Goal: Task Accomplishment & Management: Manage account settings

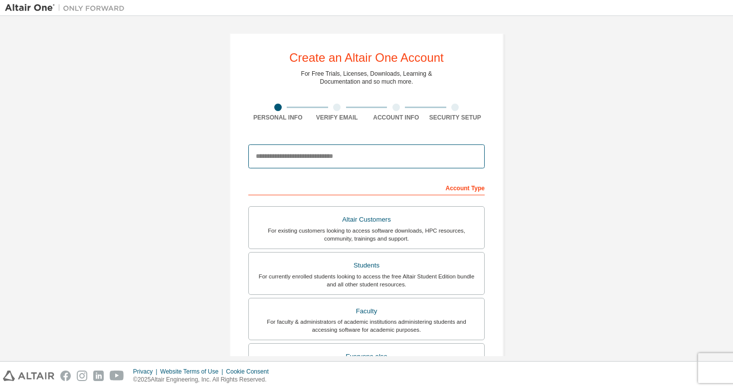
paste input "**********"
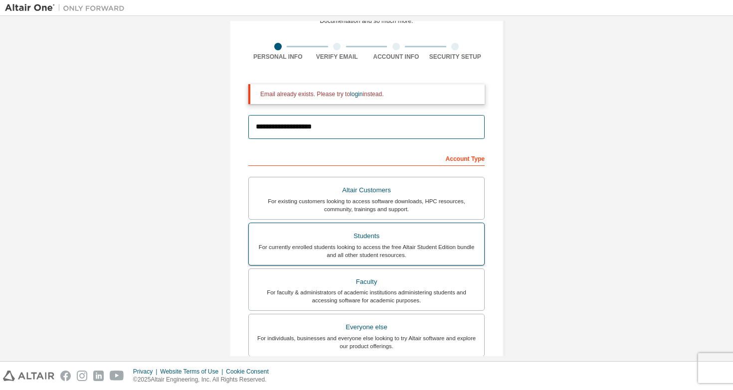
scroll to position [60, 0]
type input "**********"
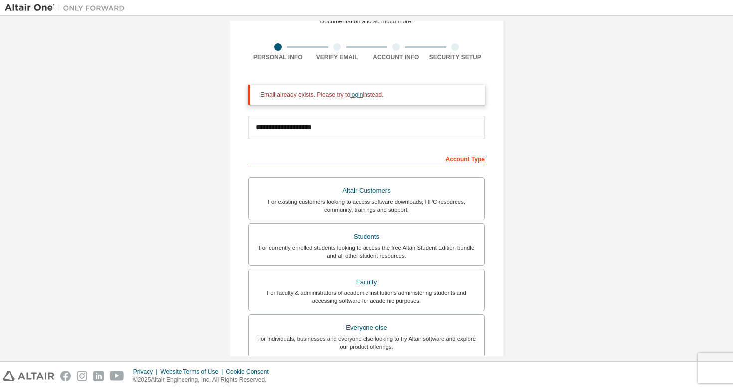
click at [362, 96] on link "login" at bounding box center [356, 94] width 12 height 7
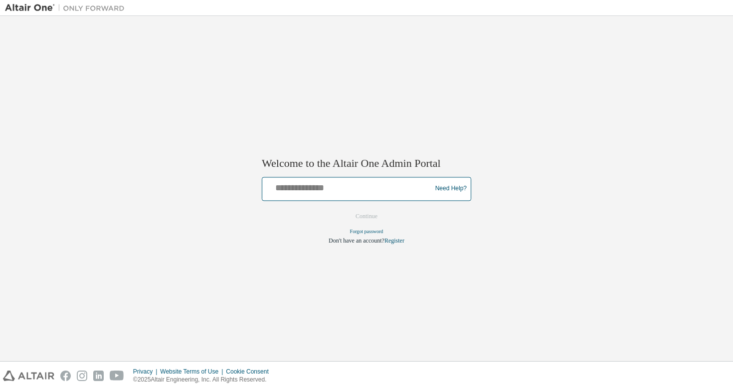
paste input "**********"
type input "**********"
click at [354, 209] on button "Continue" at bounding box center [366, 216] width 43 height 15
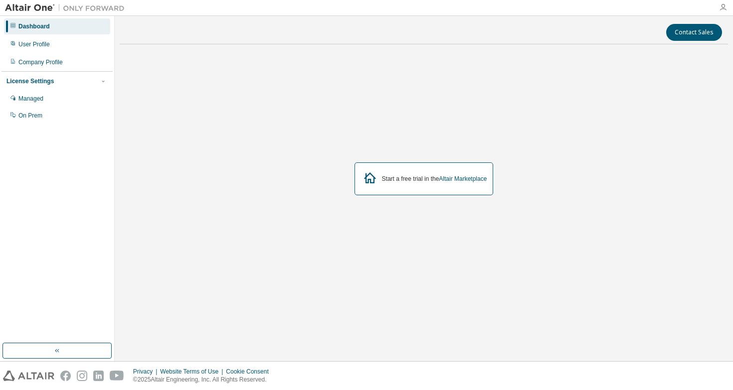
click at [720, 8] on icon "button" at bounding box center [723, 7] width 8 height 8
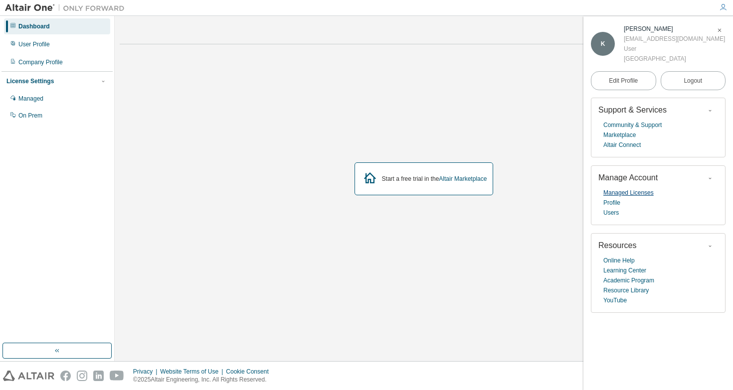
click at [624, 193] on link "Managed Licenses" at bounding box center [628, 193] width 50 height 10
click at [619, 133] on link "Marketplace" at bounding box center [619, 135] width 32 height 10
click at [618, 190] on link "Managed Licenses" at bounding box center [628, 193] width 50 height 10
click at [452, 181] on link "Altair Marketplace" at bounding box center [463, 178] width 48 height 7
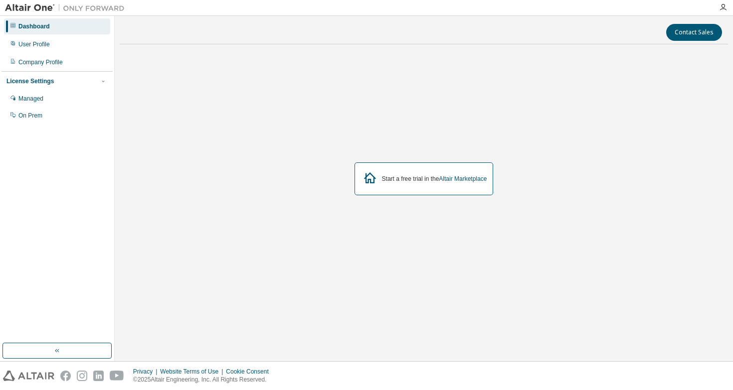
click at [717, 10] on div at bounding box center [723, 7] width 20 height 8
click at [720, 9] on icon "button" at bounding box center [723, 7] width 8 height 8
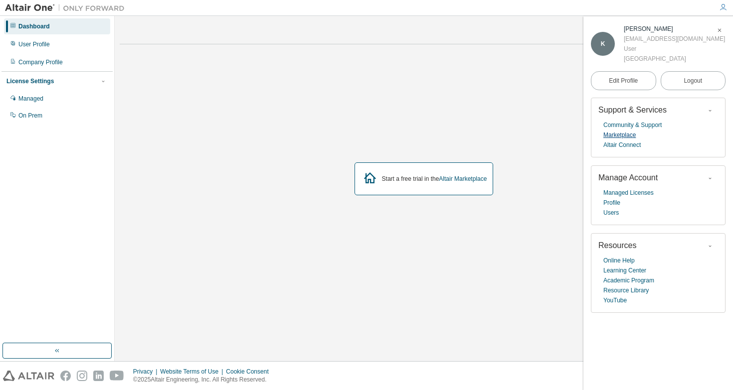
click at [619, 130] on link "Marketplace" at bounding box center [619, 135] width 32 height 10
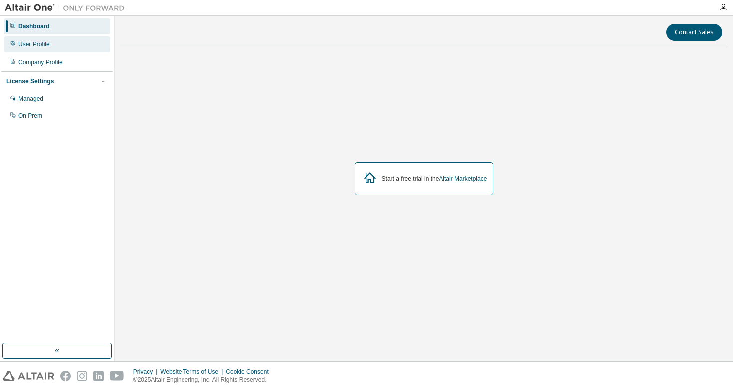
click at [80, 47] on div "User Profile" at bounding box center [57, 44] width 106 height 16
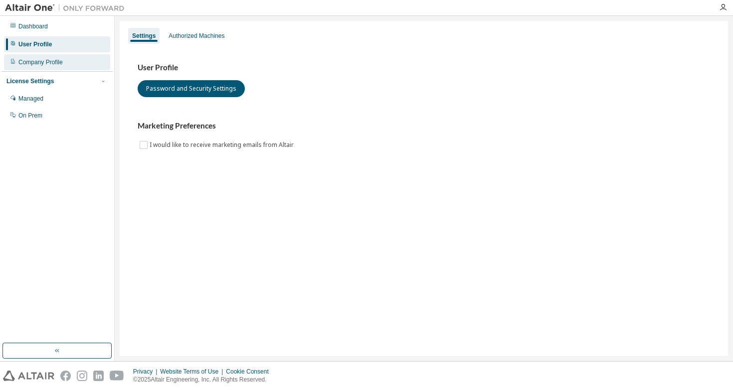
click at [75, 58] on div "Company Profile" at bounding box center [57, 62] width 106 height 16
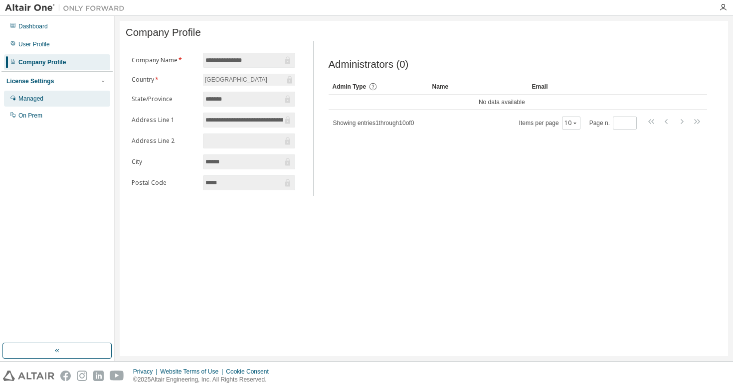
click at [92, 101] on div "Managed" at bounding box center [57, 99] width 106 height 16
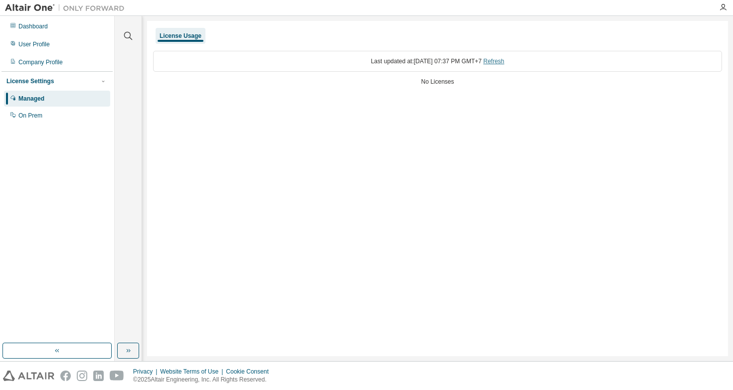
click at [504, 59] on link "Refresh" at bounding box center [493, 61] width 21 height 7
click at [101, 115] on div "On Prem" at bounding box center [57, 116] width 106 height 16
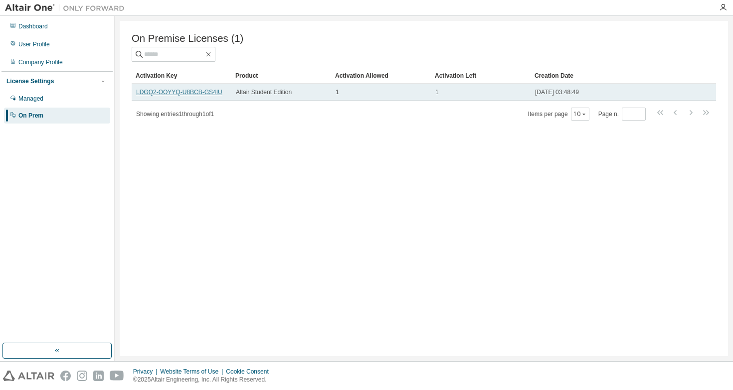
click at [218, 91] on link "LDGQ2-OOYYQ-U8BCB-GS4IU" at bounding box center [179, 92] width 86 height 7
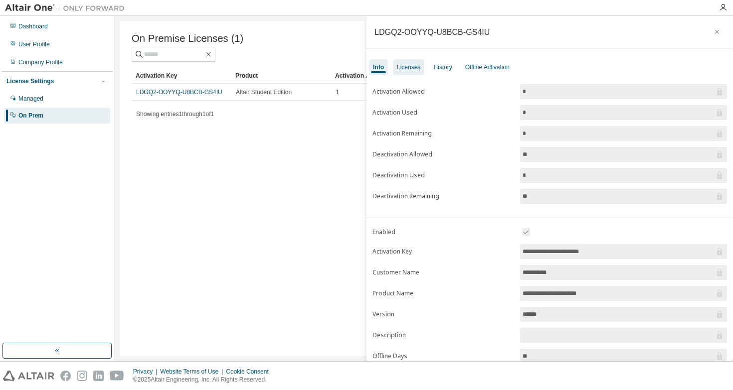
click at [399, 64] on div "Licenses" at bounding box center [408, 67] width 23 height 8
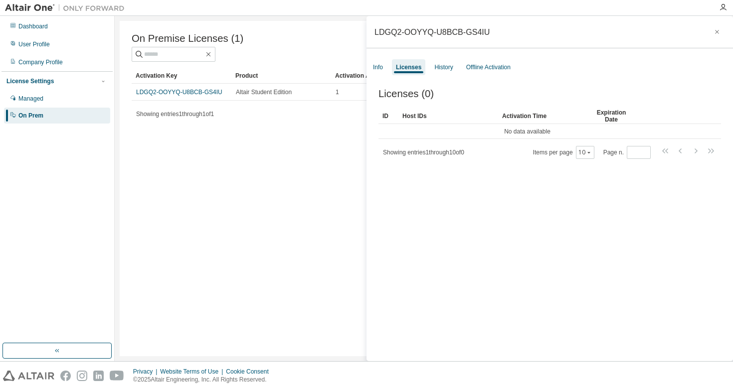
click at [390, 65] on div "Info Licenses History Offline Activation" at bounding box center [549, 67] width 366 height 18
click at [380, 64] on div "Info" at bounding box center [378, 67] width 10 height 8
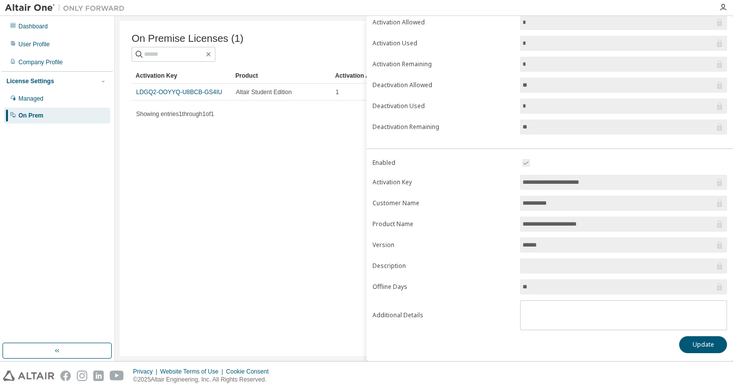
scroll to position [69, 0]
click at [685, 344] on button "Update" at bounding box center [703, 344] width 48 height 17
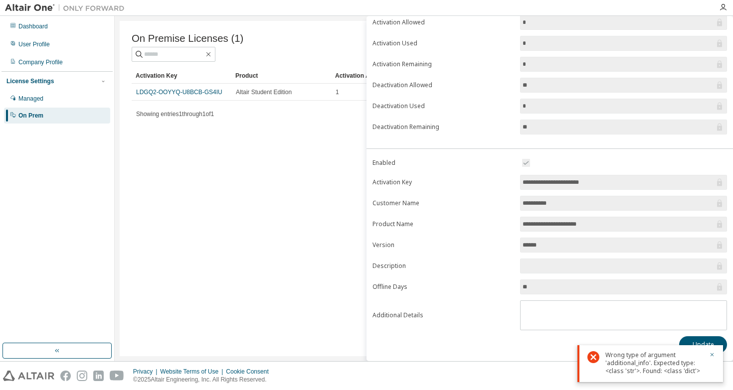
click at [262, 151] on div "On Premise Licenses (1) Clear Load Save Save As Field Operator Value Select fil…" at bounding box center [424, 188] width 608 height 335
click at [306, 169] on div "On Premise Licenses (1) Clear Load Save Save As Field Operator Value Select fil…" at bounding box center [424, 188] width 608 height 335
click at [710, 354] on icon "button" at bounding box center [712, 355] width 6 height 6
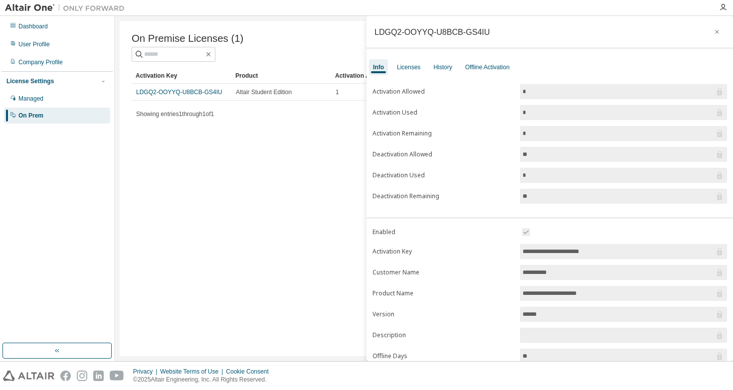
scroll to position [0, 0]
click at [713, 33] on icon "button" at bounding box center [716, 32] width 7 height 8
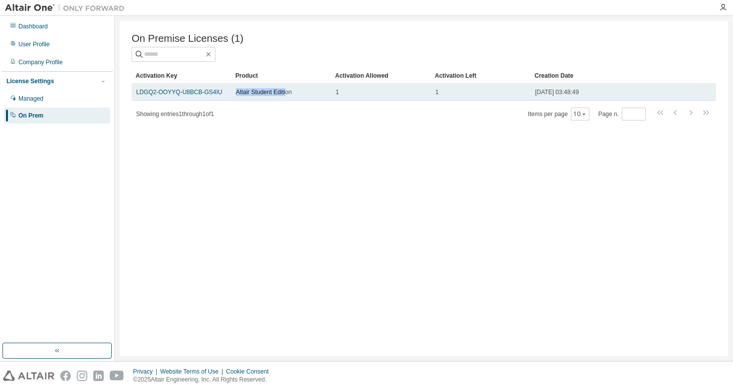
drag, startPoint x: 238, startPoint y: 93, endPoint x: 291, endPoint y: 94, distance: 53.3
click at [291, 94] on span "Altair Student Edition" at bounding box center [264, 92] width 56 height 8
drag, startPoint x: 333, startPoint y: 91, endPoint x: 341, endPoint y: 91, distance: 8.5
click at [341, 91] on td "1" at bounding box center [381, 92] width 100 height 17
drag, startPoint x: 431, startPoint y: 96, endPoint x: 456, endPoint y: 95, distance: 24.9
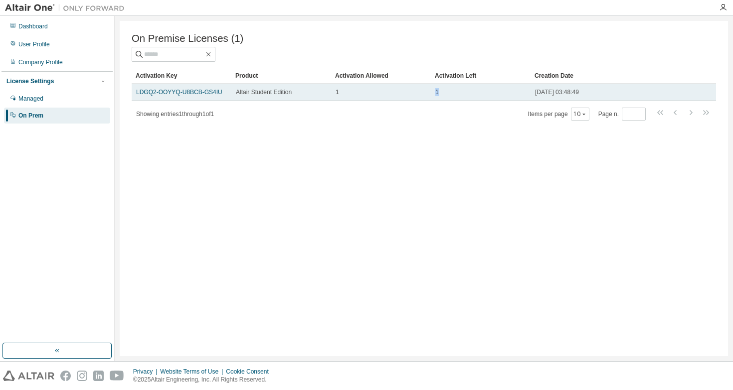
click at [456, 94] on td "1" at bounding box center [481, 92] width 100 height 17
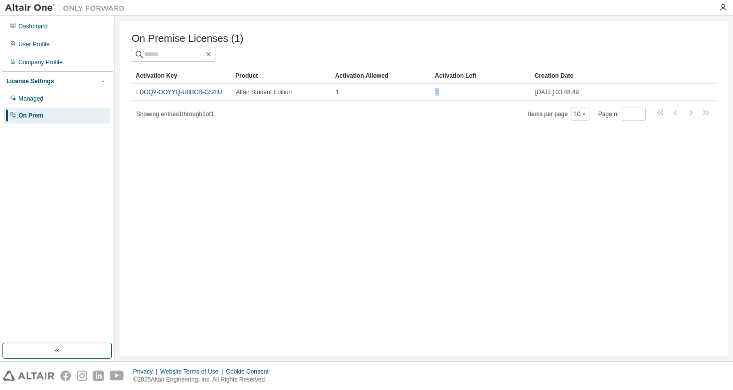
click at [411, 166] on div "On Premise Licenses (1) Clear Load Save Save As Field Operator Value Select fil…" at bounding box center [424, 188] width 608 height 335
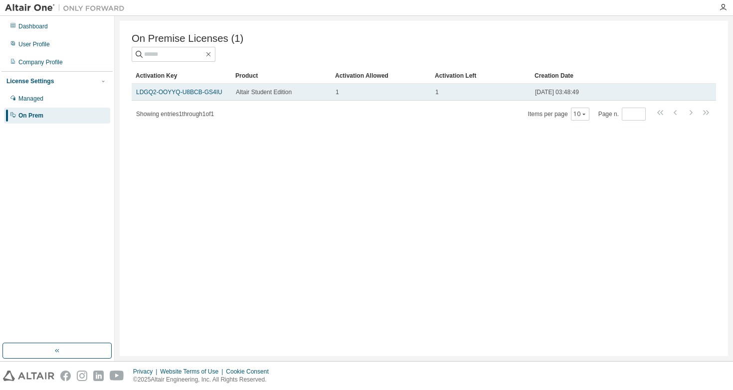
click at [330, 97] on td "Altair Student Edition" at bounding box center [281, 92] width 100 height 17
drag, startPoint x: 227, startPoint y: 92, endPoint x: 137, endPoint y: 87, distance: 90.3
click at [137, 87] on td "LDGQ2-OOYYQ-U8BCB-GS4IU" at bounding box center [182, 92] width 100 height 17
copy link "LDGQ2-OOYYQ-U8BCB-GS4IU"
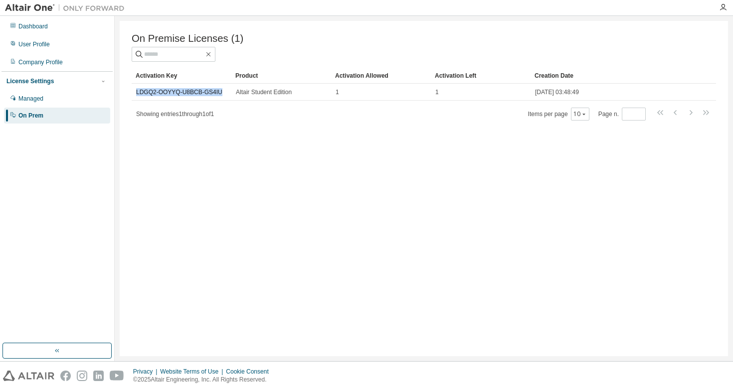
click at [302, 116] on div "Showing entries 1 through 1 of 1 Items per page 10 Page n. *" at bounding box center [424, 114] width 584 height 14
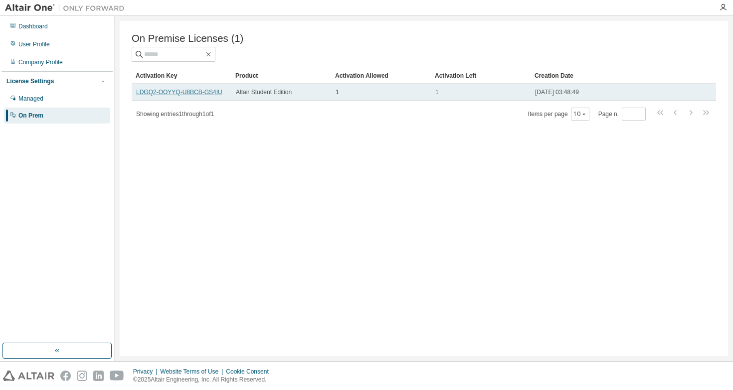
click at [220, 91] on link "LDGQ2-OOYYQ-U8BCB-GS4IU" at bounding box center [179, 92] width 86 height 7
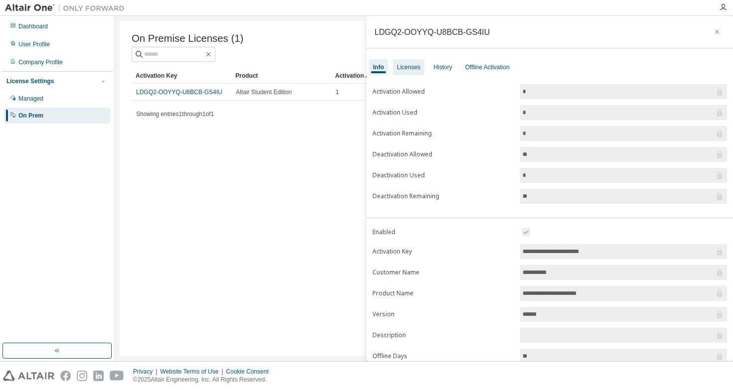
click at [414, 70] on div "Licenses" at bounding box center [408, 67] width 23 height 8
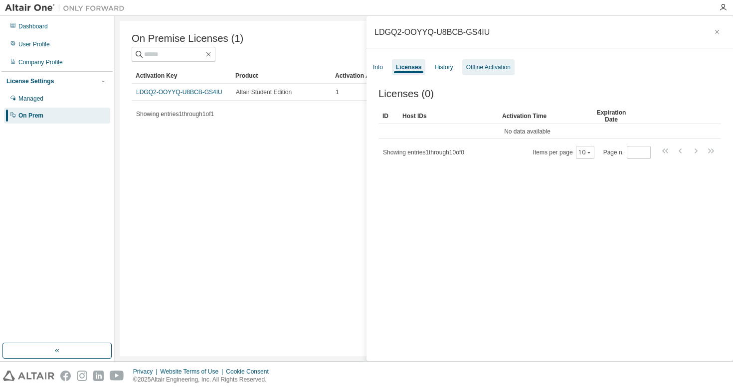
click at [475, 65] on div "Offline Activation" at bounding box center [488, 67] width 44 height 8
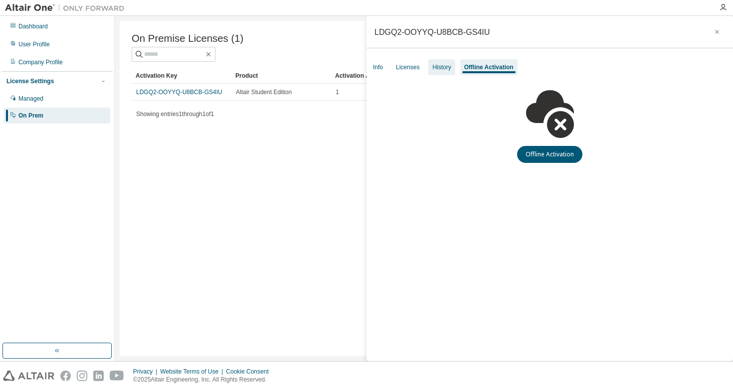
click at [430, 65] on div "History" at bounding box center [441, 67] width 26 height 16
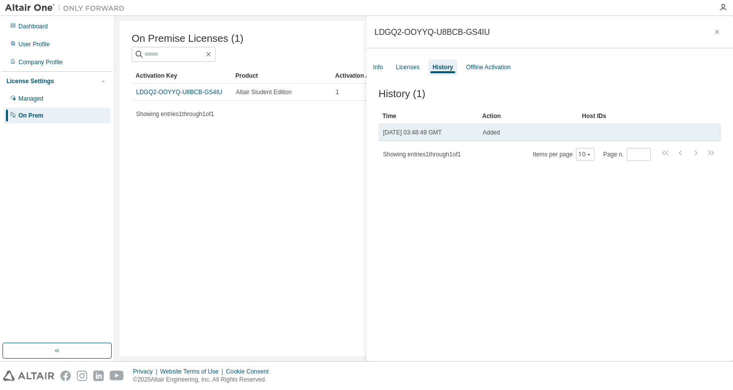
click at [431, 137] on span "Wed, 27 Aug 2025 03:48:49 GMT" at bounding box center [412, 133] width 59 height 8
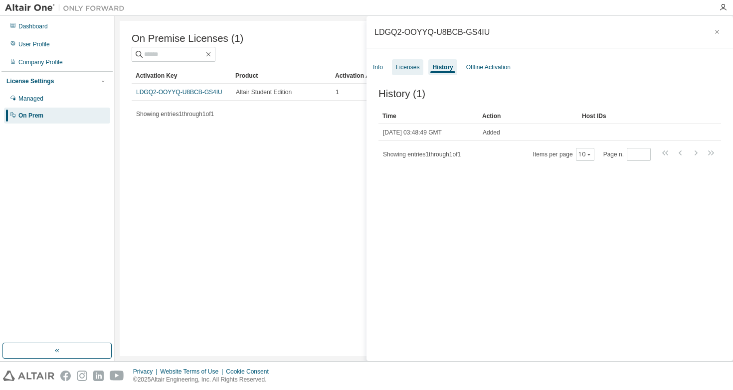
click at [414, 68] on div "Licenses" at bounding box center [407, 67] width 23 height 8
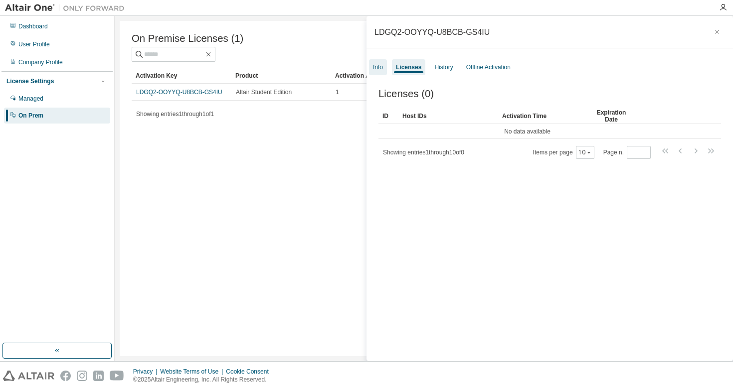
click at [384, 63] on div "Info" at bounding box center [378, 67] width 18 height 16
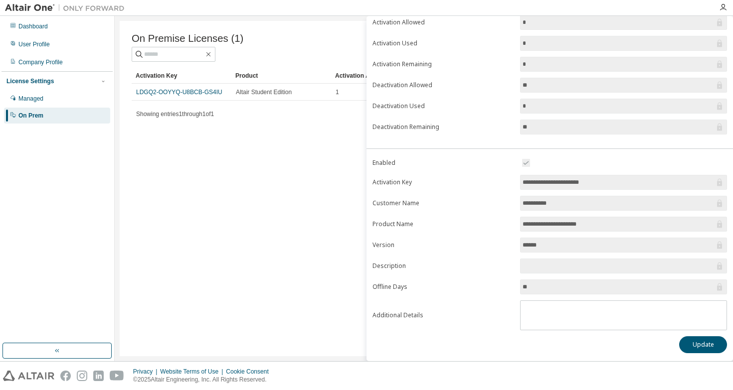
scroll to position [69, 0]
click at [531, 290] on input "**" at bounding box center [618, 287] width 192 height 10
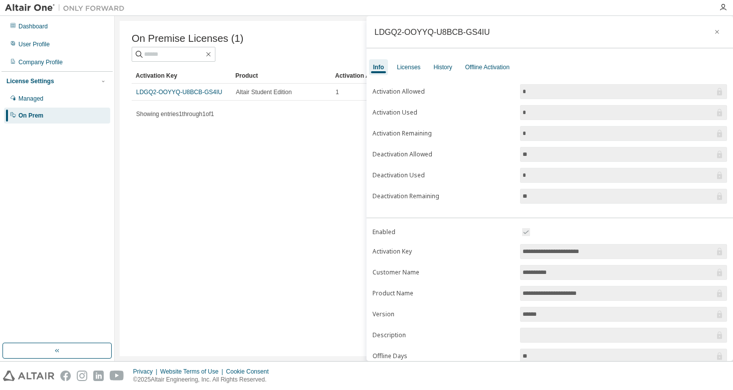
scroll to position [0, 0]
click at [315, 231] on div "On Premise Licenses (1) Clear Load Save Save As Field Operator Value Select fil…" at bounding box center [424, 188] width 608 height 335
click at [709, 35] on button "button" at bounding box center [717, 32] width 16 height 16
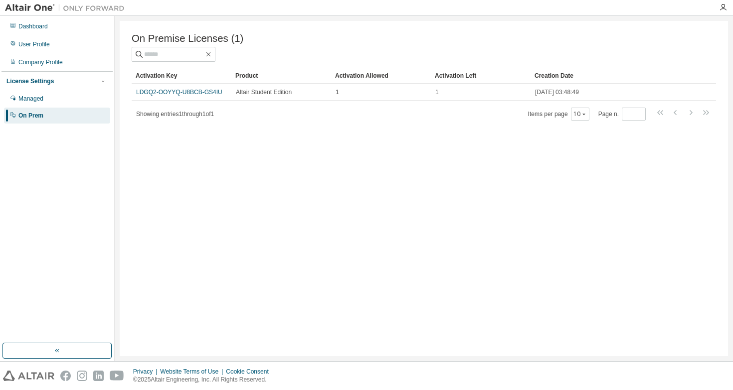
click at [722, 12] on div at bounding box center [723, 7] width 20 height 15
click at [722, 8] on icon "button" at bounding box center [723, 7] width 8 height 8
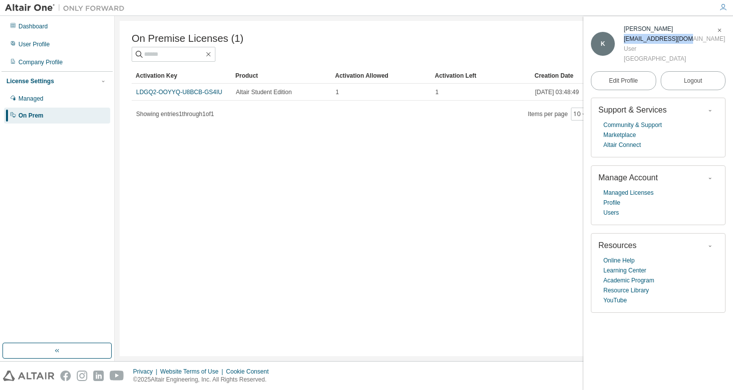
drag, startPoint x: 624, startPoint y: 38, endPoint x: 692, endPoint y: 39, distance: 67.8
click at [692, 39] on div "K Khin Thida Zaw 6708000067@siam.edu User Siam University" at bounding box center [658, 44] width 135 height 40
click at [634, 73] on link "Edit Profile" at bounding box center [623, 80] width 65 height 19
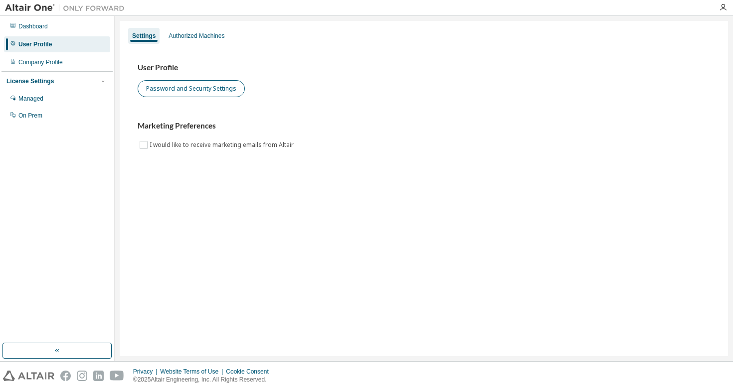
click at [215, 91] on button "Password and Security Settings" at bounding box center [191, 88] width 107 height 17
click at [721, 9] on icon "button" at bounding box center [723, 7] width 8 height 8
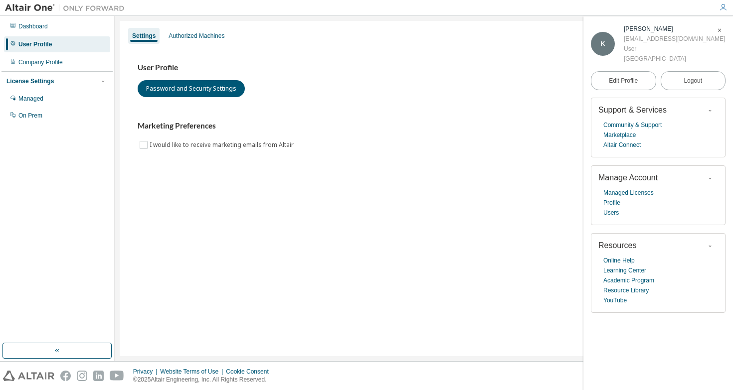
click at [506, 79] on div "User Profile Password and Security Settings" at bounding box center [424, 80] width 572 height 34
click at [50, 125] on div "Dashboard User Profile Company Profile License Settings Managed On Prem" at bounding box center [56, 179] width 111 height 324
click at [53, 109] on div "On Prem" at bounding box center [57, 116] width 106 height 16
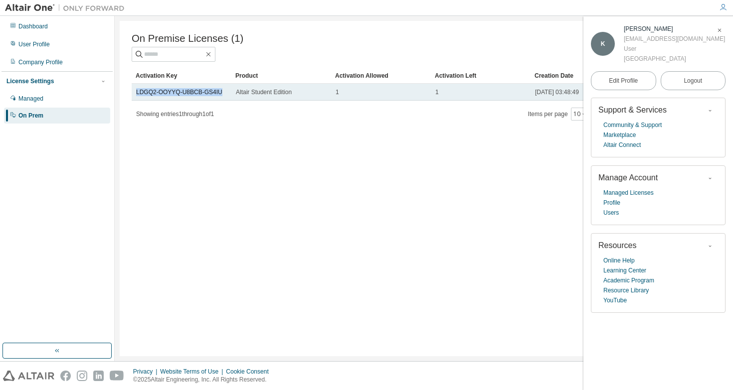
drag, startPoint x: 224, startPoint y: 95, endPoint x: 135, endPoint y: 92, distance: 89.8
click at [135, 92] on td "LDGQ2-OOYYQ-U8BCB-GS4IU" at bounding box center [182, 92] width 100 height 17
copy link "LDGQ2-OOYYQ-U8BCB-GS4IU"
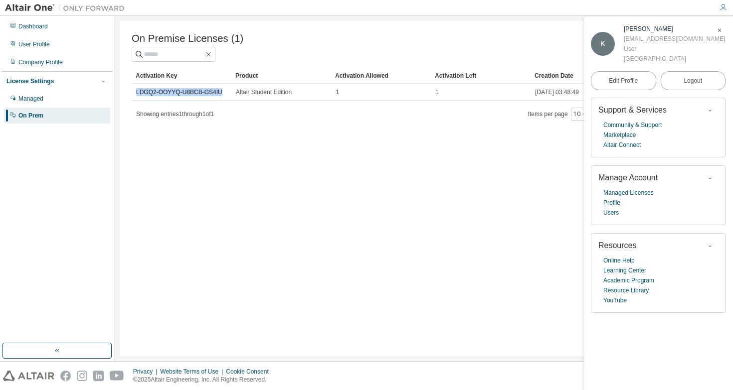
click at [318, 144] on div "On Premise Licenses (1) Clear Load Save Save As Field Operator Value Select fil…" at bounding box center [424, 188] width 608 height 335
click at [63, 40] on div "User Profile" at bounding box center [57, 44] width 106 height 16
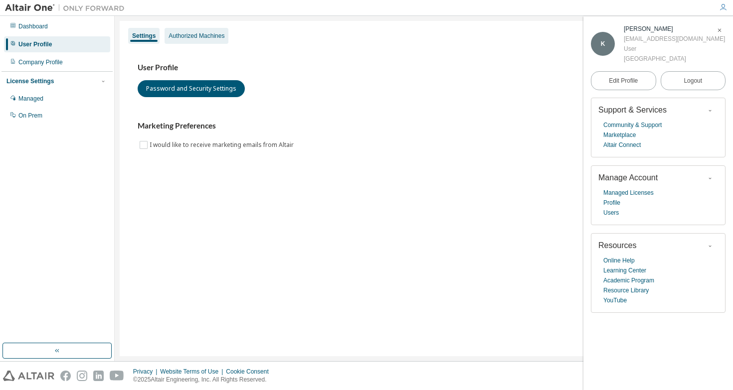
click at [191, 32] on div "Authorized Machines" at bounding box center [196, 36] width 56 height 8
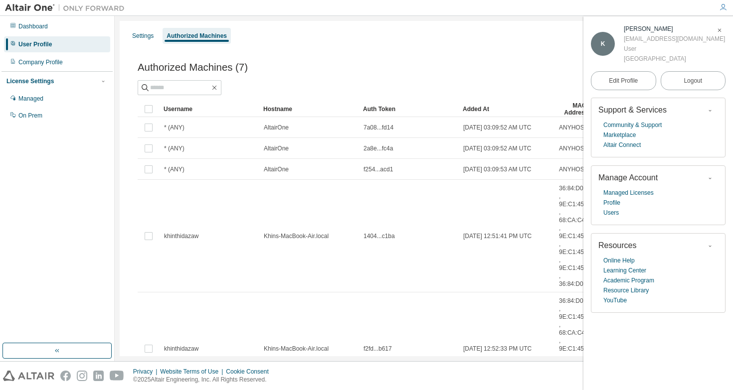
click at [725, 35] on button "button" at bounding box center [719, 30] width 16 height 16
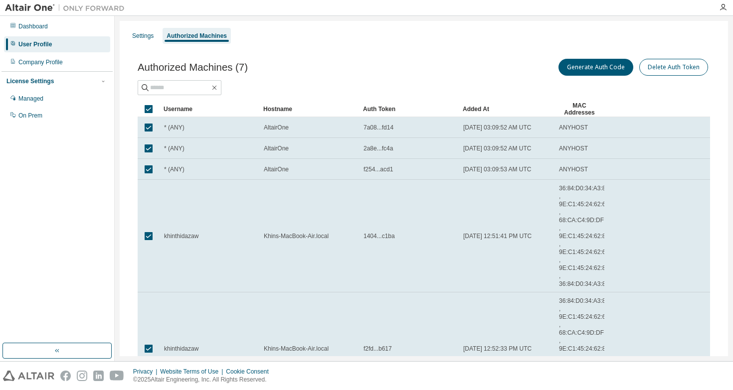
click at [666, 63] on button "Delete Auth Token" at bounding box center [673, 67] width 69 height 17
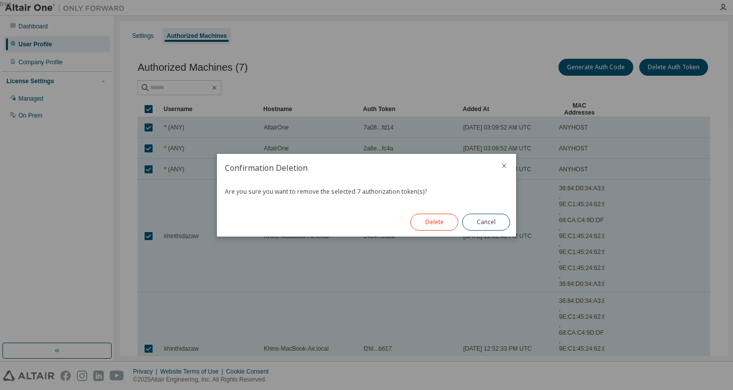
click at [441, 215] on button "Delete" at bounding box center [434, 222] width 48 height 17
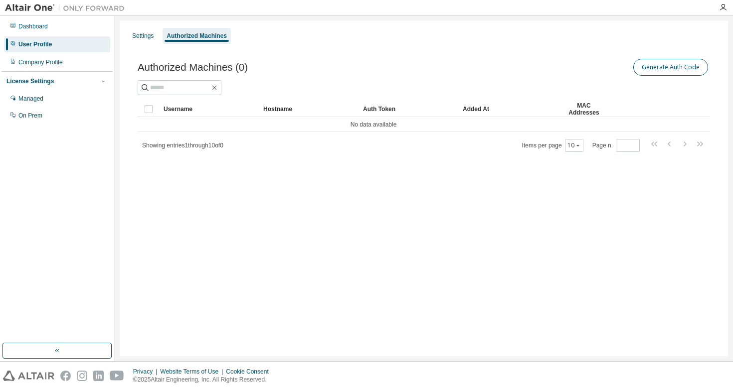
click at [663, 66] on button "Generate Auth Code" at bounding box center [670, 67] width 75 height 17
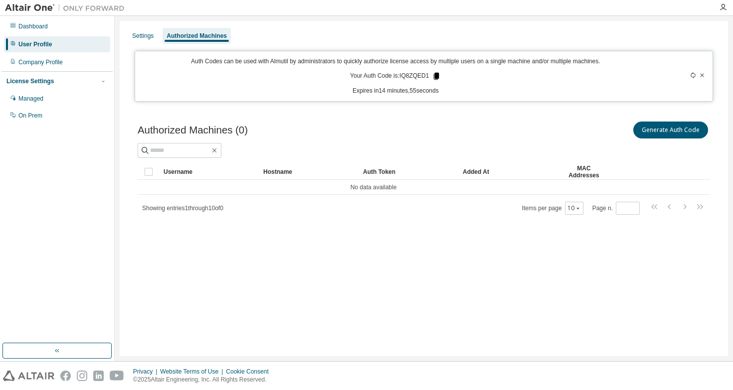
drag, startPoint x: 402, startPoint y: 75, endPoint x: 434, endPoint y: 75, distance: 31.4
click at [434, 75] on p "Your Auth Code is: IQ8ZQED1" at bounding box center [395, 76] width 91 height 9
click at [439, 76] on icon at bounding box center [436, 76] width 5 height 7
click at [390, 119] on div "Authorized Machines (0) Generate Auth Code Clear Load Save Save As Field Operat…" at bounding box center [424, 175] width 596 height 134
click at [647, 136] on button "Generate Auth Code" at bounding box center [670, 130] width 75 height 17
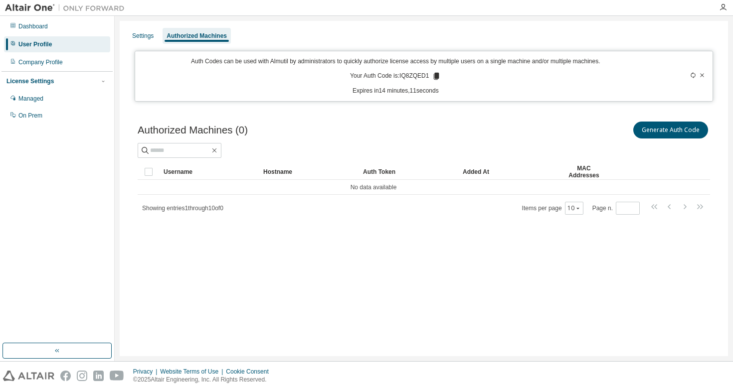
click at [703, 76] on icon at bounding box center [702, 75] width 6 height 6
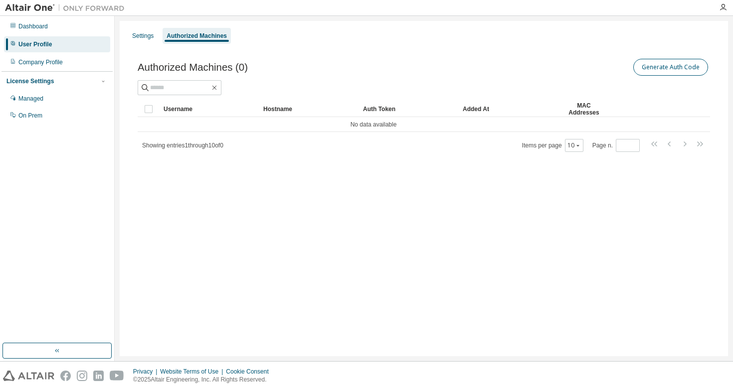
click at [684, 67] on button "Generate Auth Code" at bounding box center [670, 67] width 75 height 17
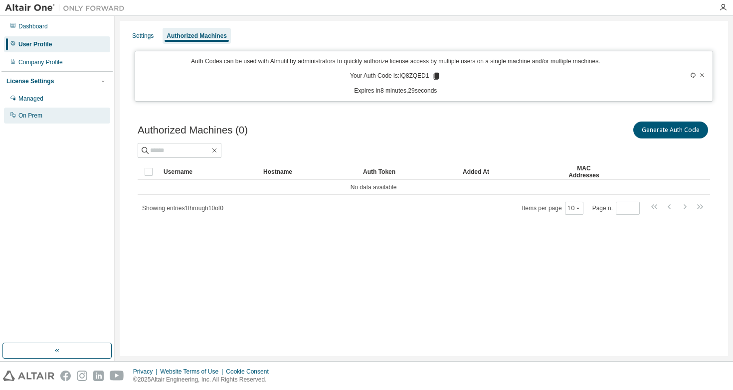
click at [53, 109] on div "On Prem" at bounding box center [57, 116] width 106 height 16
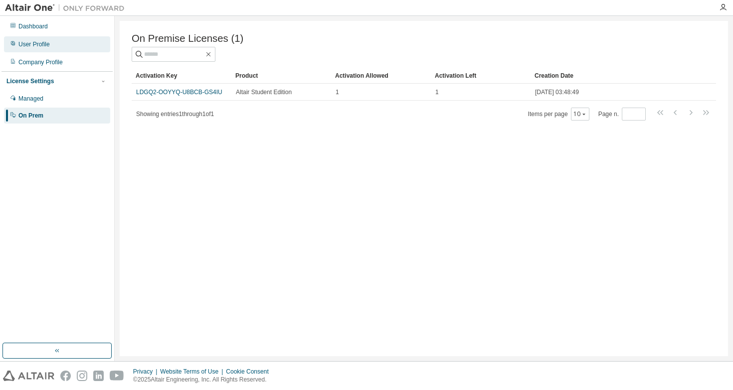
click at [59, 49] on div "User Profile" at bounding box center [57, 44] width 106 height 16
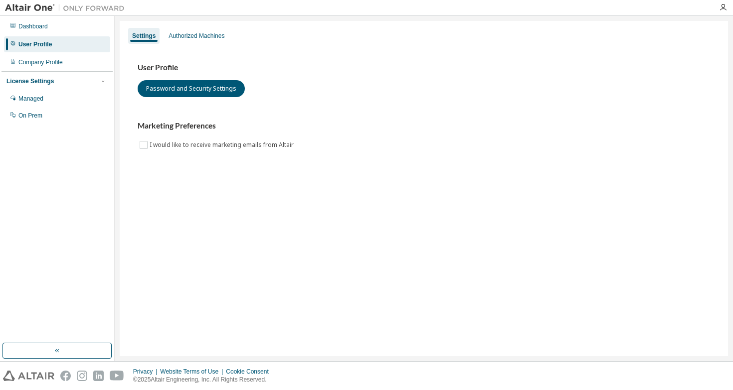
click at [194, 27] on div "Settings Authorized Machines" at bounding box center [424, 36] width 596 height 18
click at [189, 36] on div "Authorized Machines" at bounding box center [196, 36] width 56 height 8
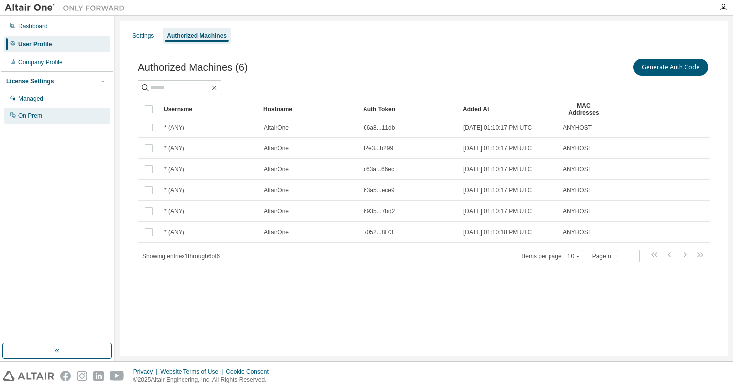
click at [64, 112] on div "On Prem" at bounding box center [57, 116] width 106 height 16
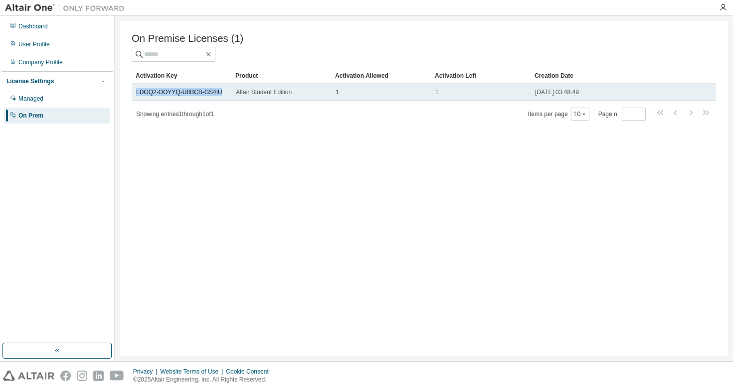
drag, startPoint x: 227, startPoint y: 92, endPoint x: 134, endPoint y: 94, distance: 93.2
copy link "LDGQ2-OOYYQ-U8BCB-GS4IU"
